Goal: Information Seeking & Learning: Find specific fact

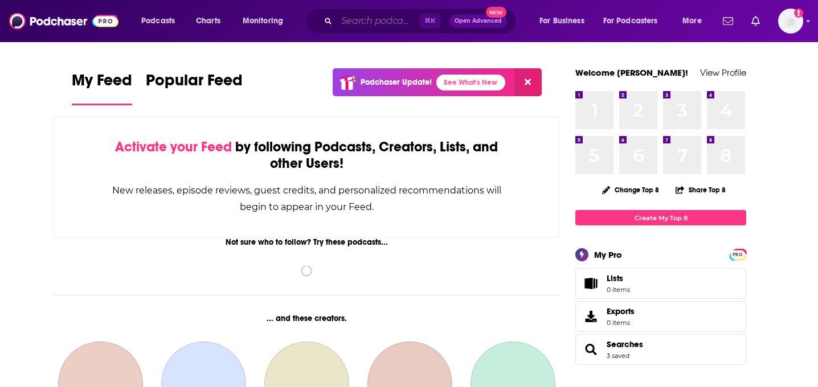
click at [356, 23] on input "Search podcasts, credits, & more..." at bounding box center [378, 21] width 83 height 18
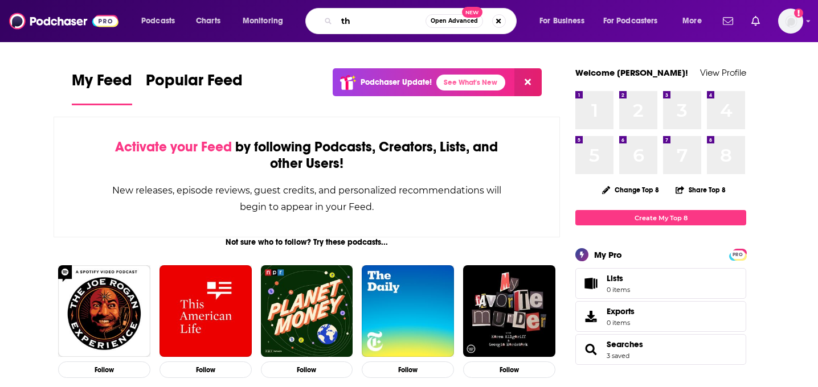
type input "t"
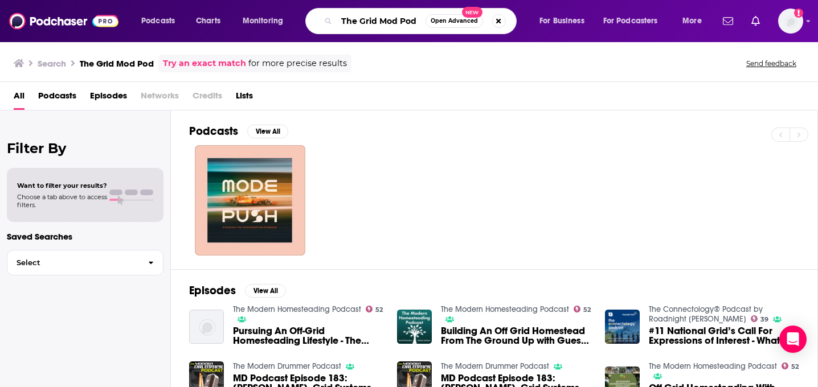
drag, startPoint x: 422, startPoint y: 21, endPoint x: 337, endPoint y: 21, distance: 84.3
click at [337, 21] on input "The Grid Mod Pod" at bounding box center [381, 21] width 89 height 18
type input "AEIC"
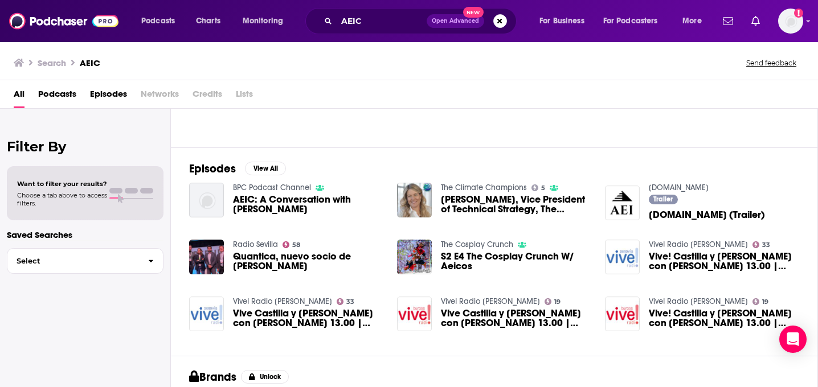
scroll to position [116, 0]
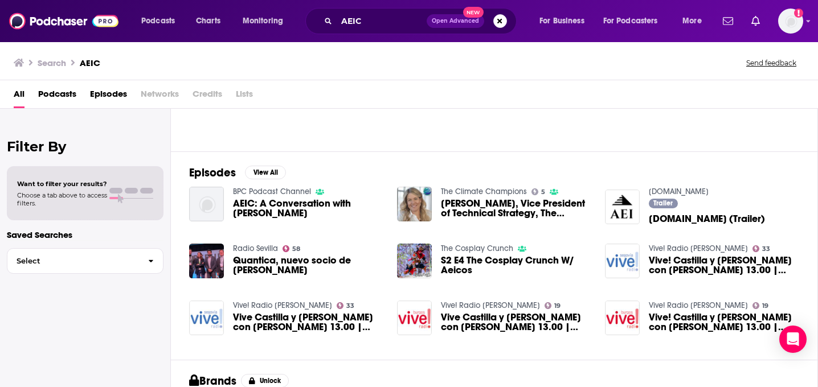
click at [475, 209] on span "[PERSON_NAME], Vice President of Technical Strategy, The Association of Edison …" at bounding box center [516, 208] width 150 height 19
